Goal: Task Accomplishment & Management: Manage account settings

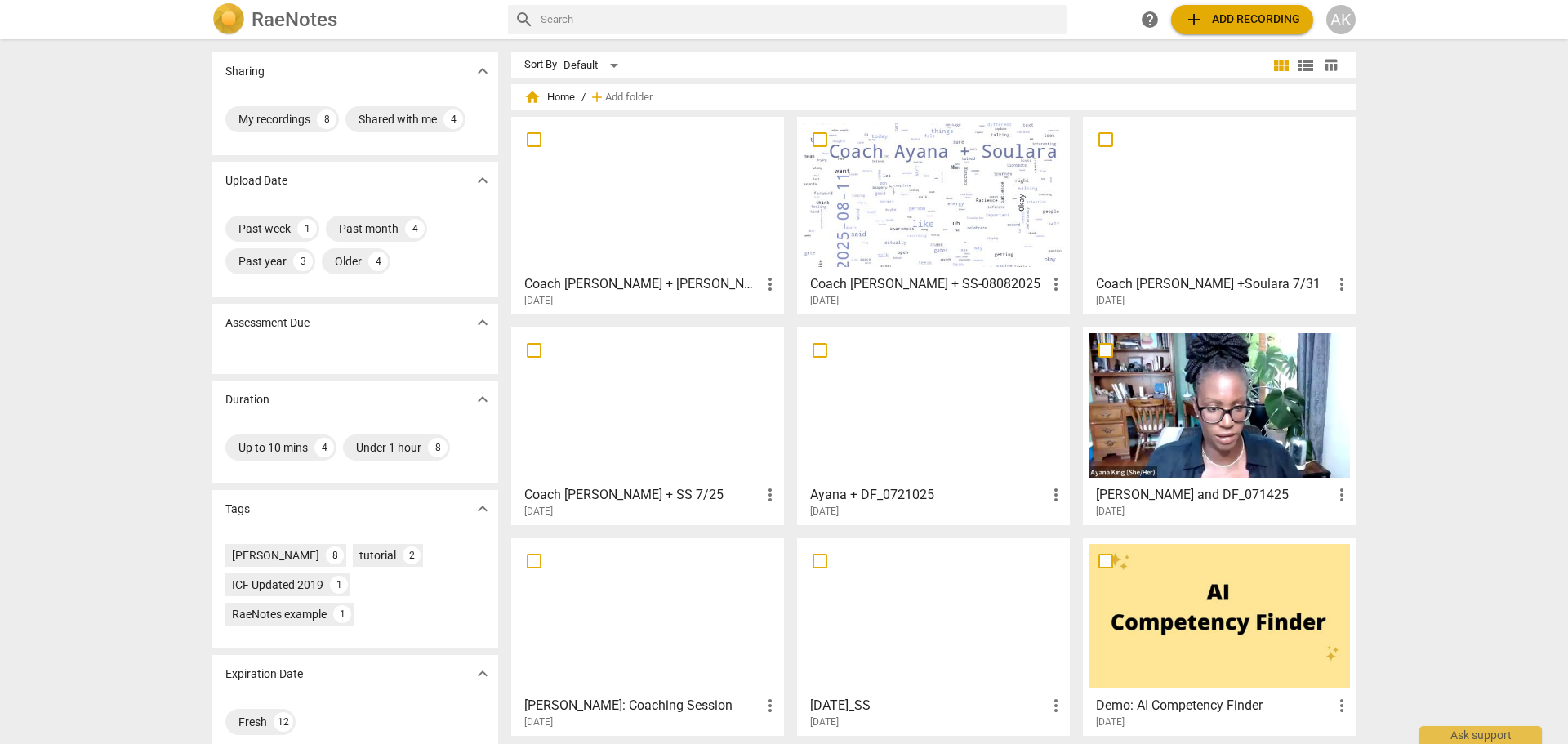
click at [934, 217] on div at bounding box center [934, 194] width 261 height 145
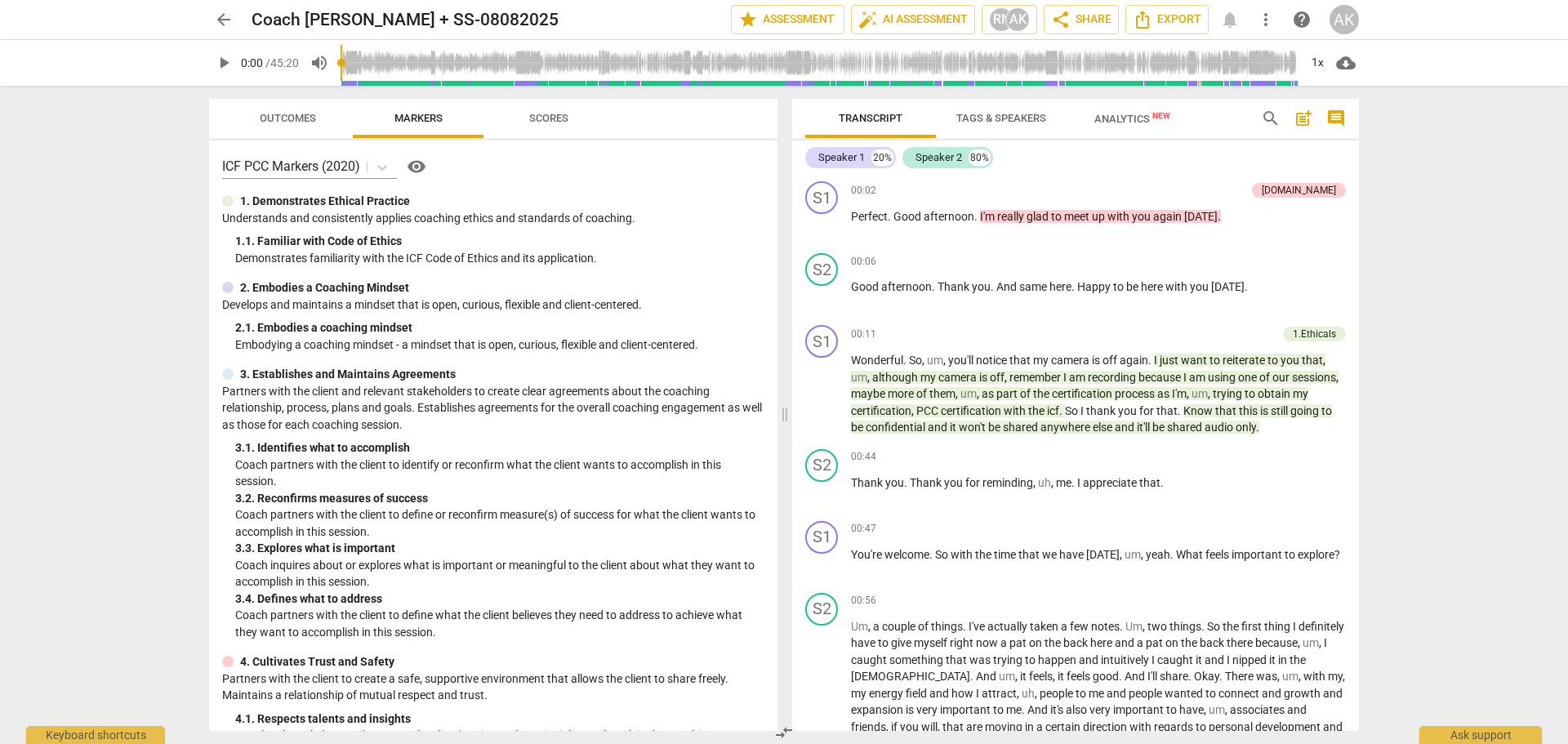
click at [556, 116] on span "Scores" at bounding box center [549, 117] width 39 height 12
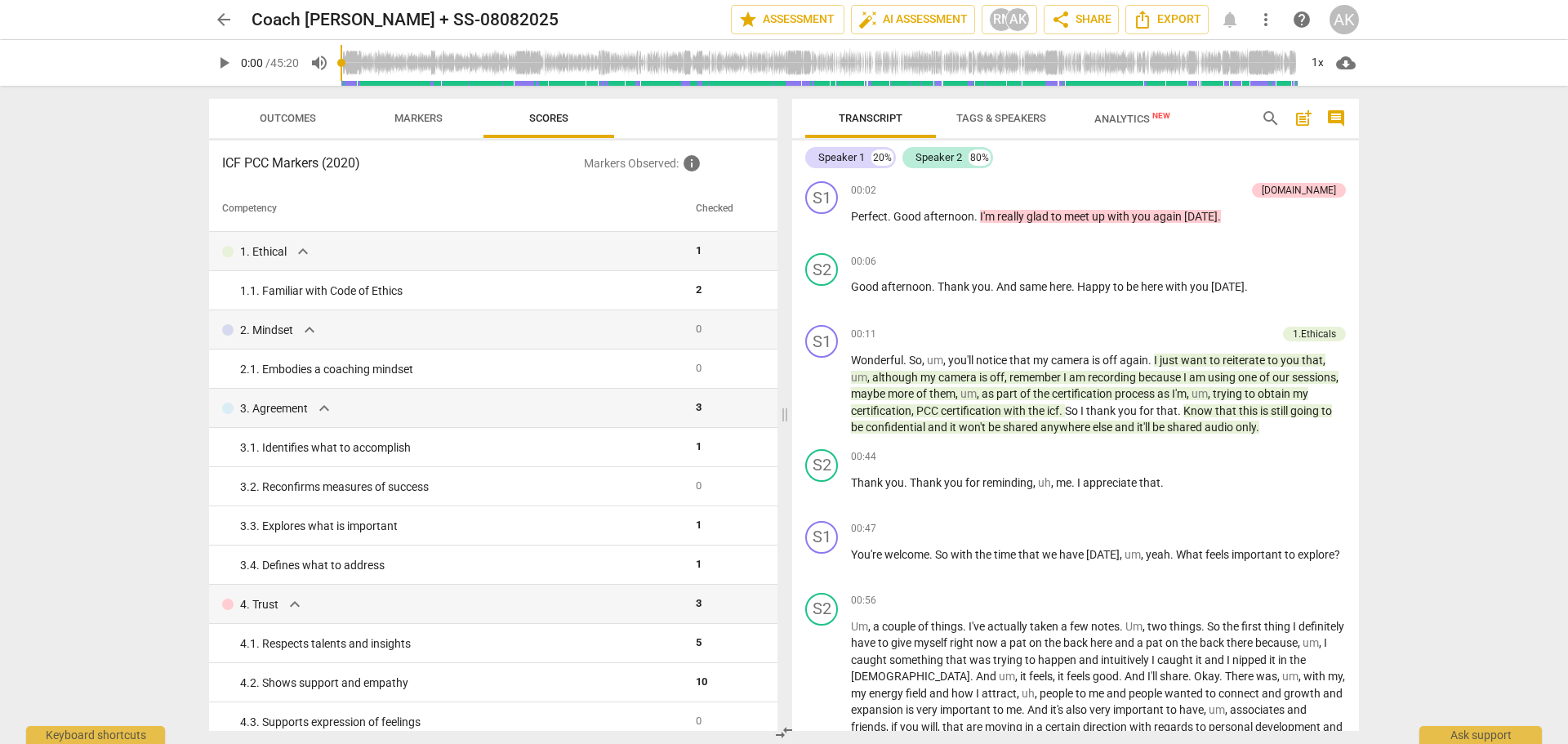
click at [425, 112] on span "Markers" at bounding box center [419, 117] width 48 height 12
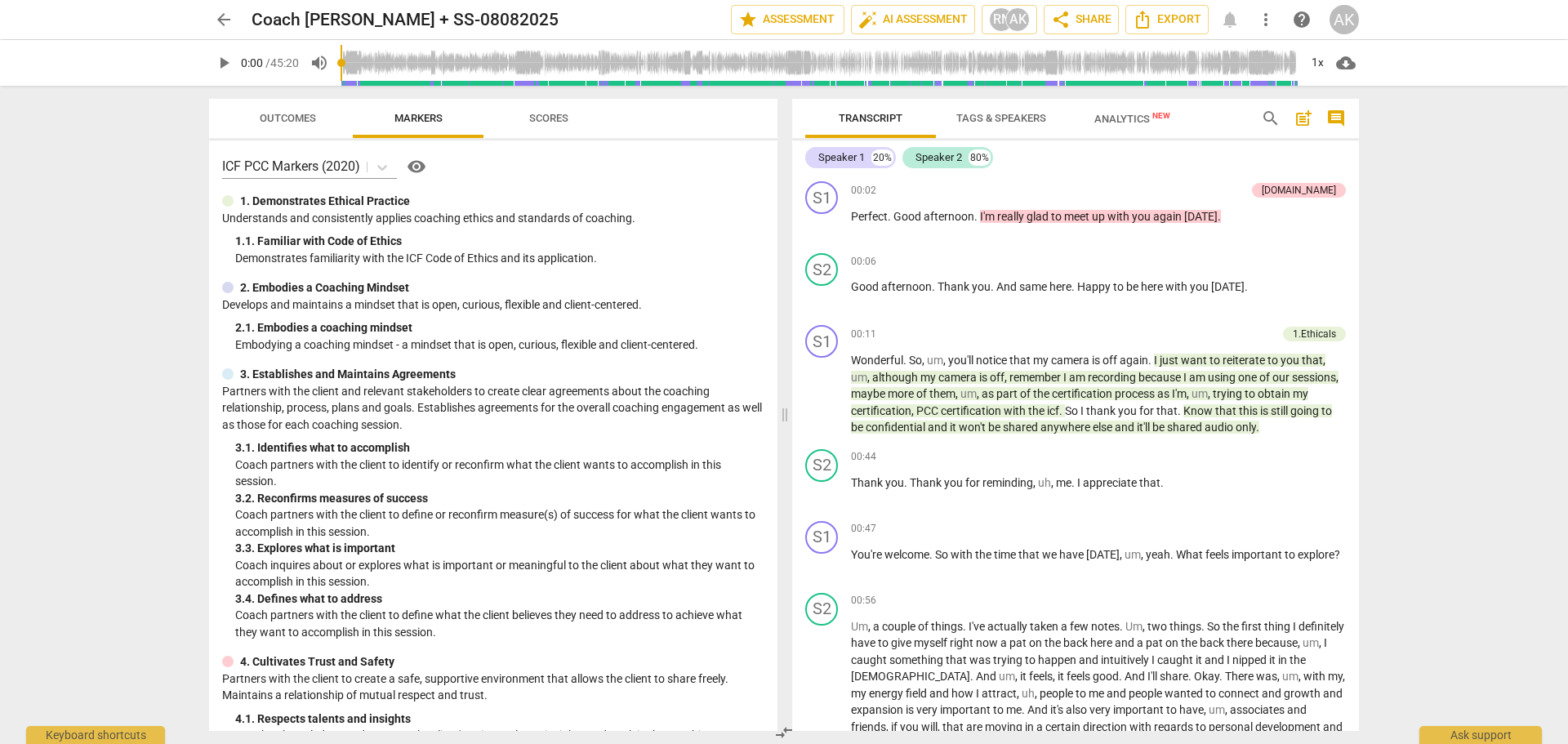
click at [1461, 372] on div "arrow_back Coach [PERSON_NAME] + SS-08082025 edit star Assessment auto_fix_high…" at bounding box center [784, 372] width 1568 height 744
click at [1088, 21] on span "share Share" at bounding box center [1081, 20] width 60 height 20
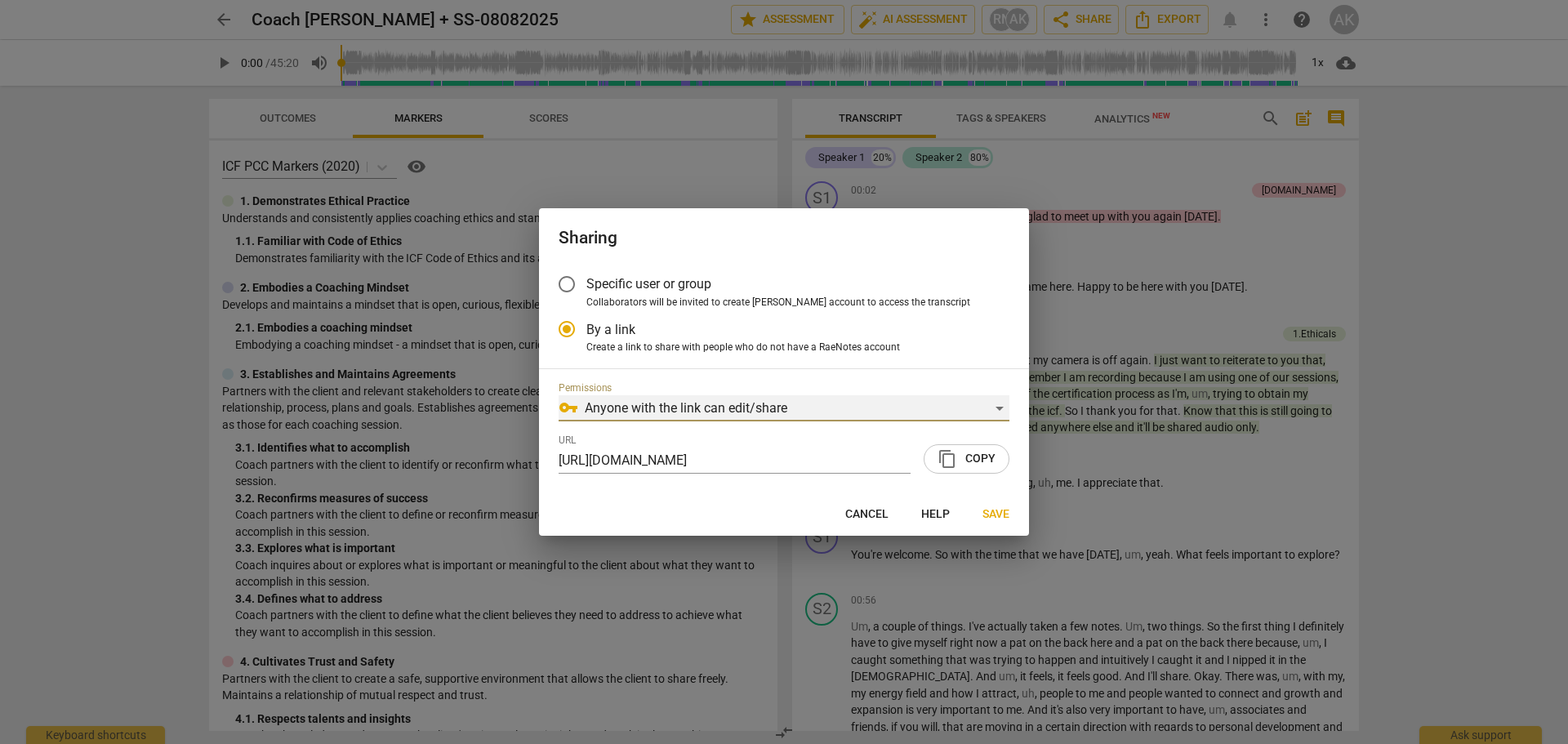
click at [1001, 405] on div "vpn_key Anyone with the link can edit/share" at bounding box center [784, 409] width 451 height 26
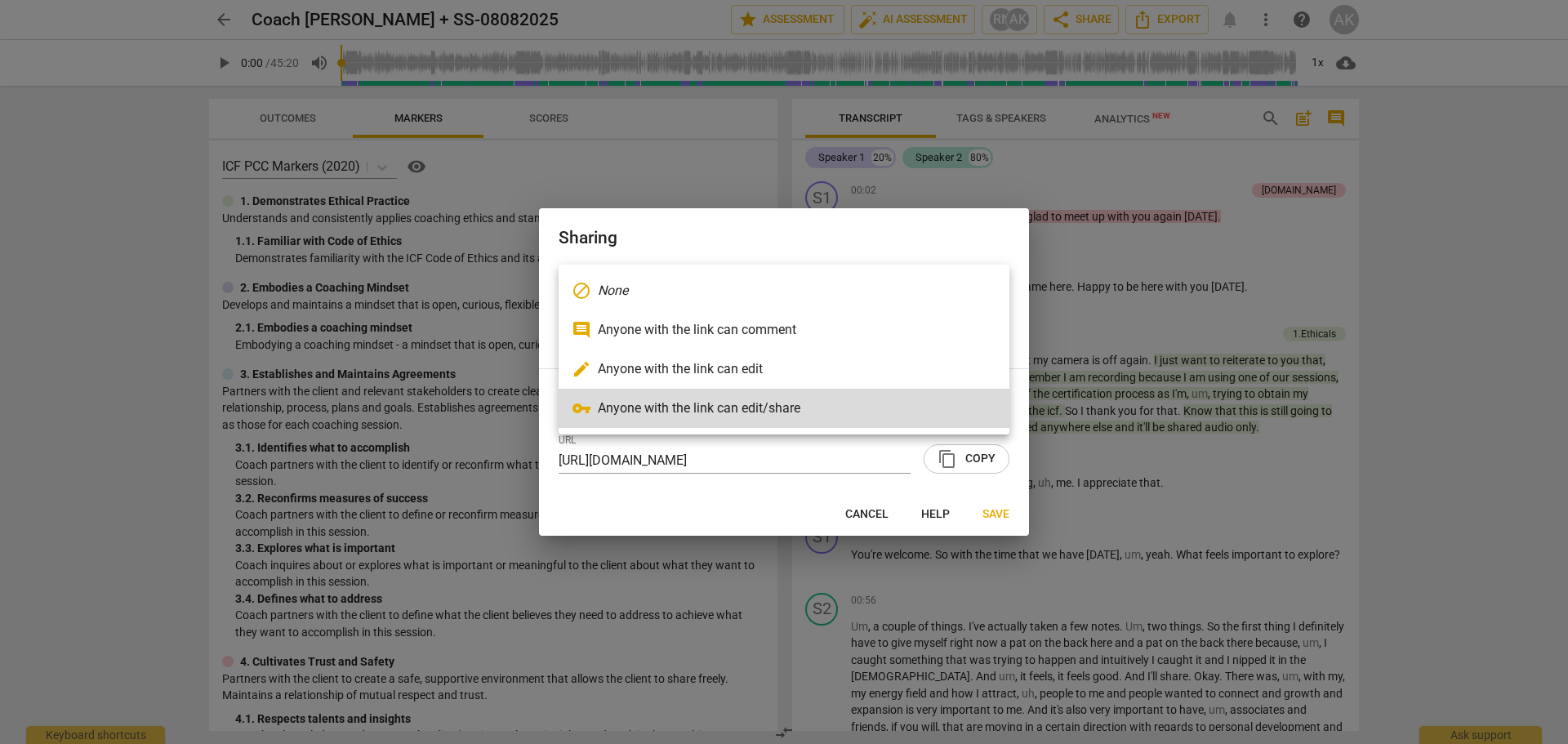
click at [976, 457] on div at bounding box center [784, 372] width 1568 height 744
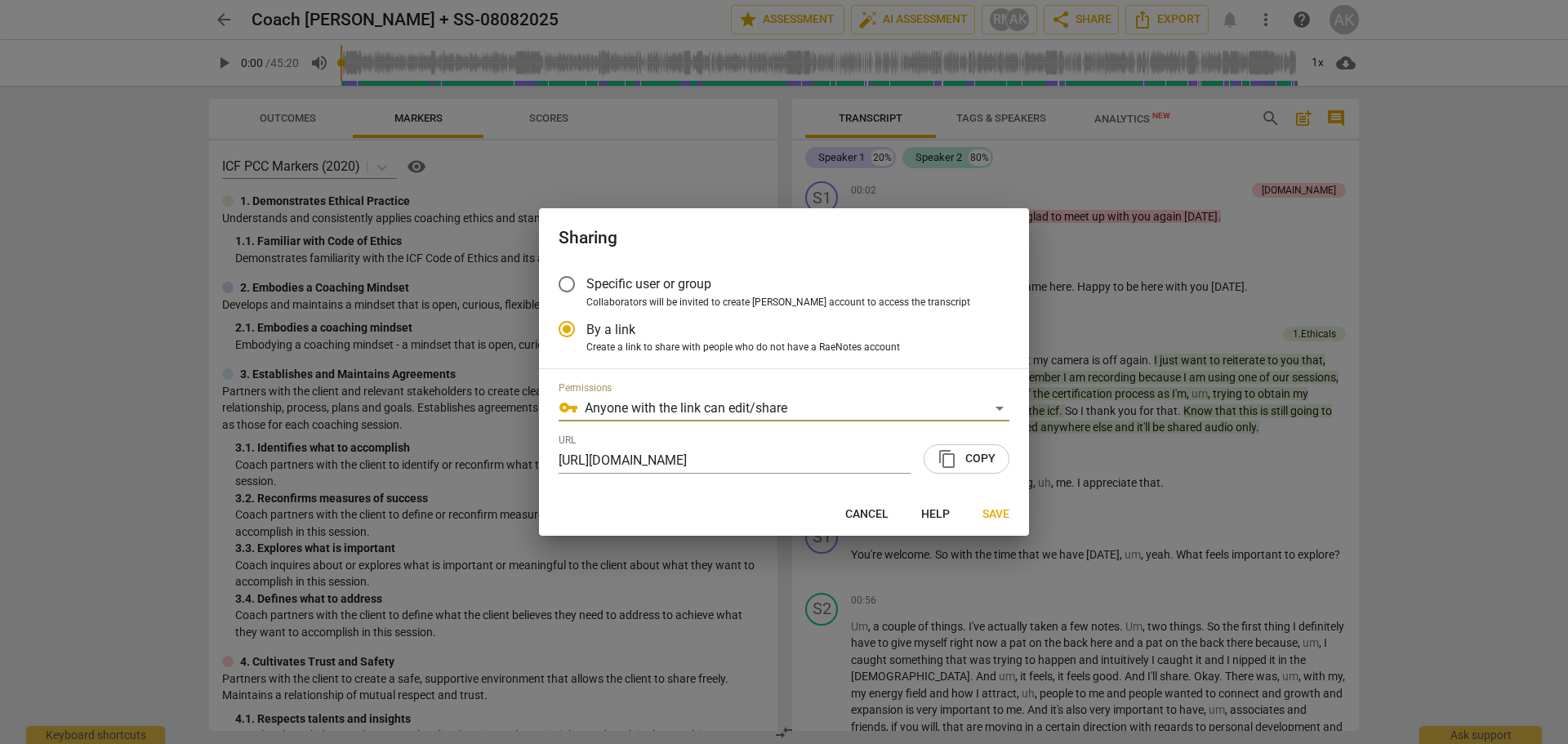
click at [993, 505] on button "Save" at bounding box center [996, 514] width 53 height 30
radio input "false"
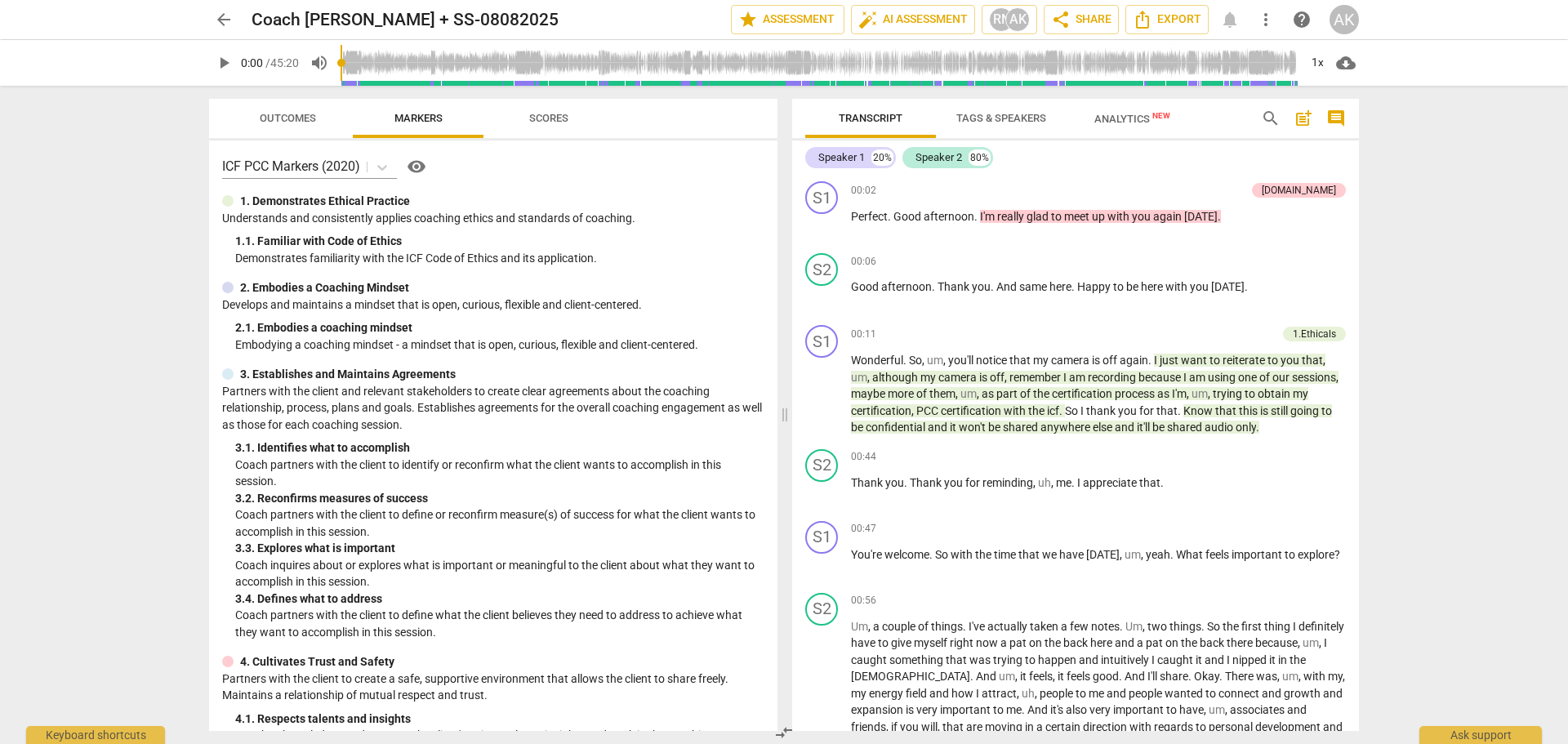
click at [1443, 432] on div "arrow_back Coach [PERSON_NAME] + SS-08082025 edit star Assessment auto_fix_high…" at bounding box center [784, 372] width 1568 height 744
click at [1341, 22] on div "AK" at bounding box center [1345, 20] width 30 height 30
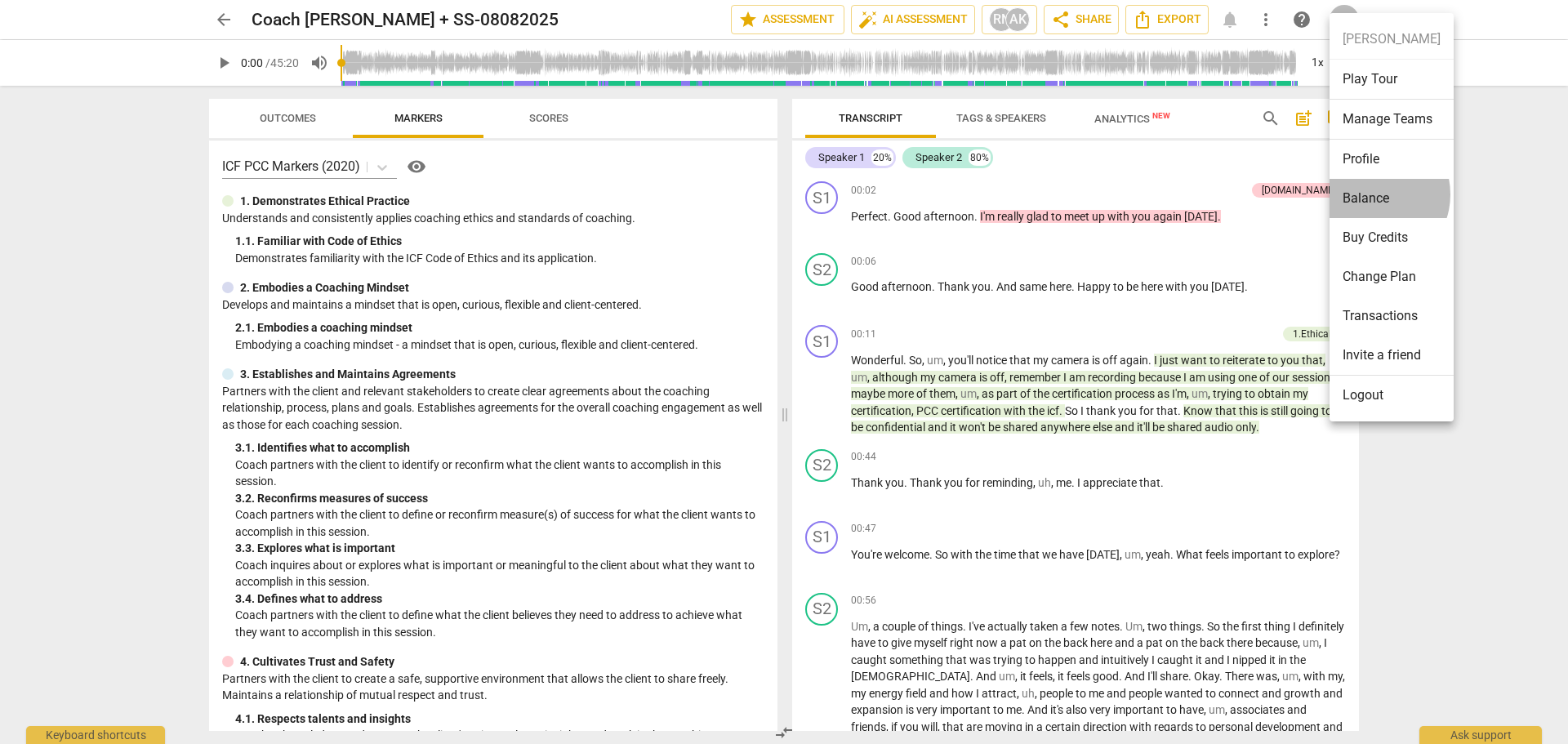
click at [1372, 194] on li "Balance" at bounding box center [1392, 198] width 124 height 39
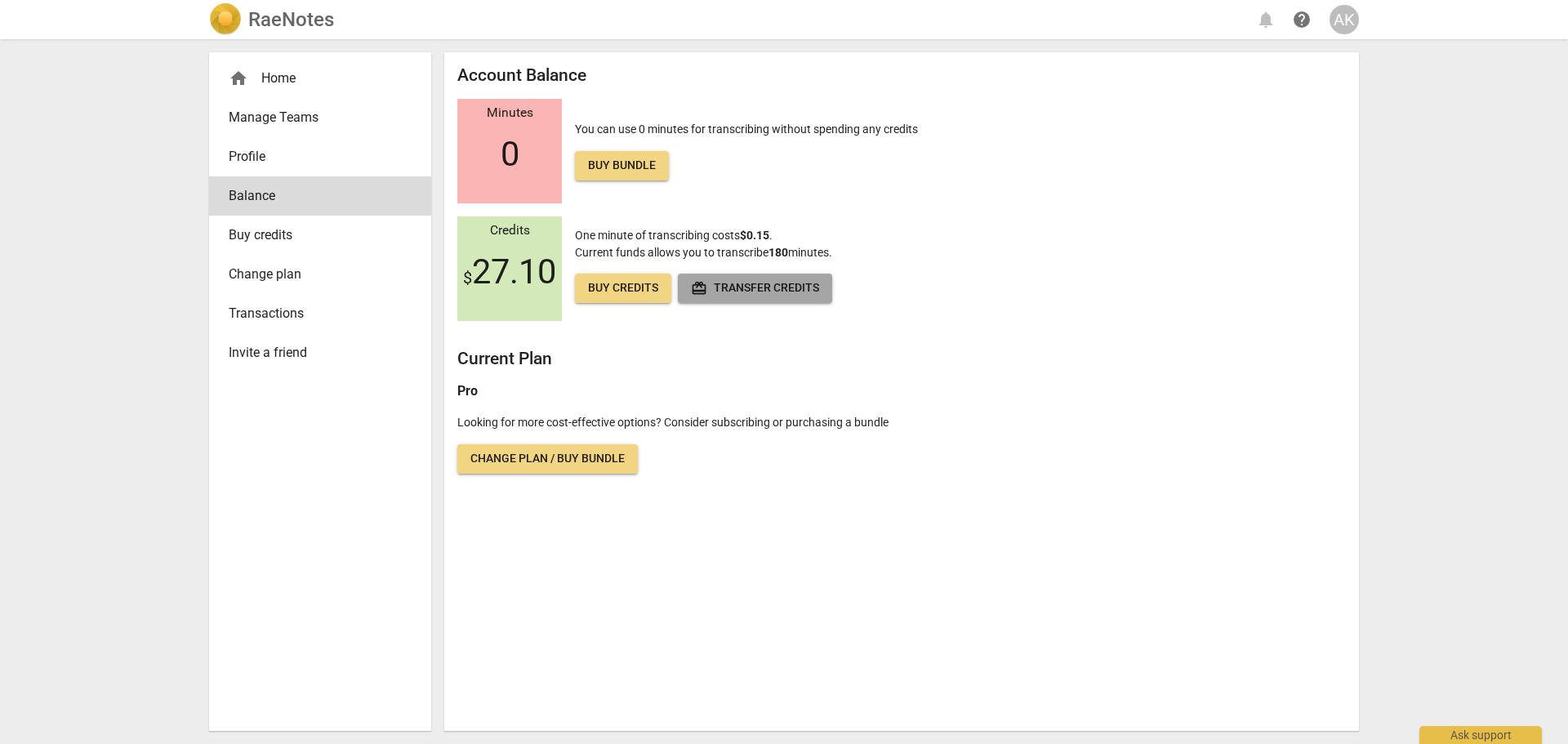
click at [785, 285] on span "redeem Transfer credits" at bounding box center [754, 288] width 128 height 17
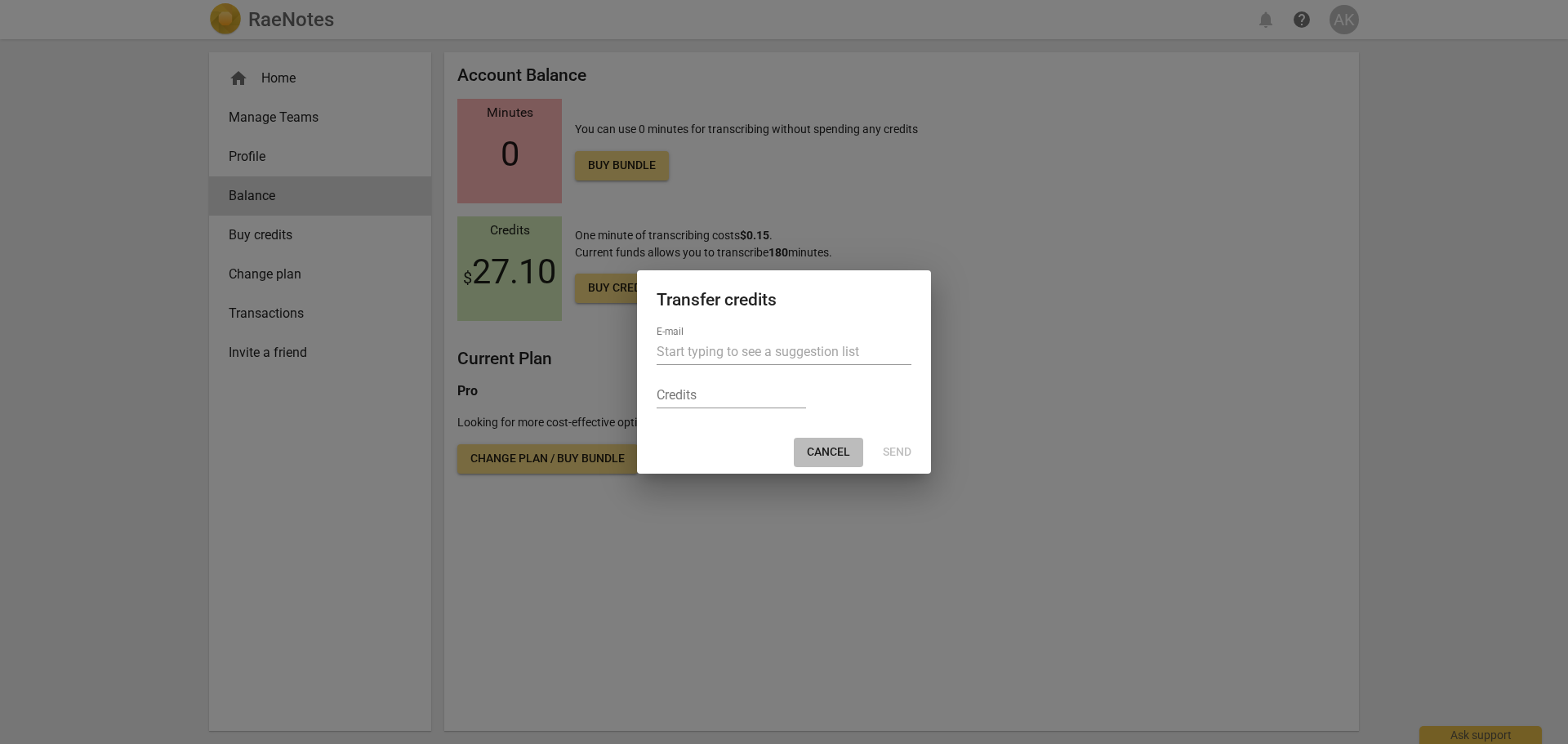
click at [829, 453] on span "Cancel" at bounding box center [829, 453] width 43 height 17
